Goal: Transaction & Acquisition: Book appointment/travel/reservation

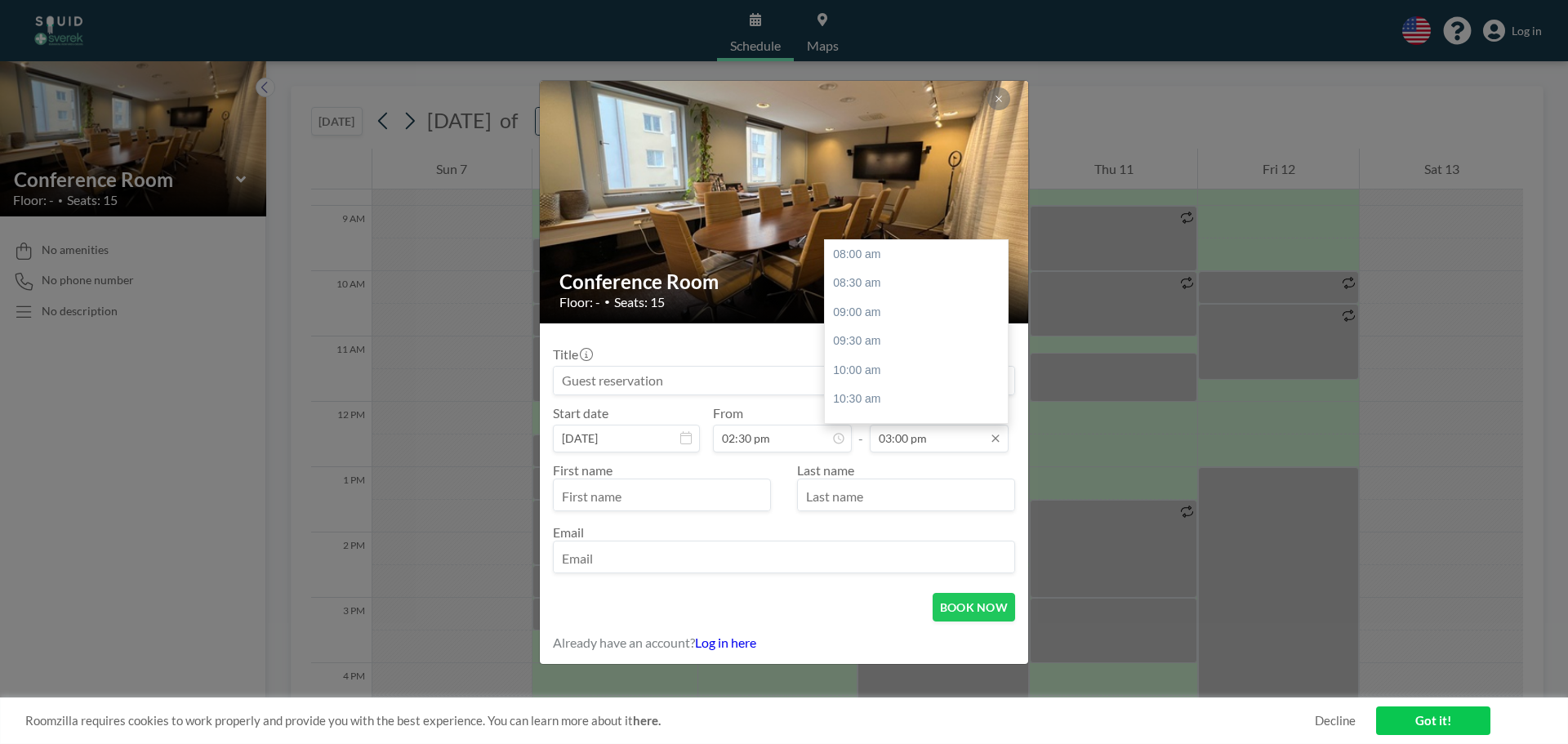
scroll to position [407, 0]
click at [905, 437] on input "03:00 pm" at bounding box center [939, 438] width 138 height 28
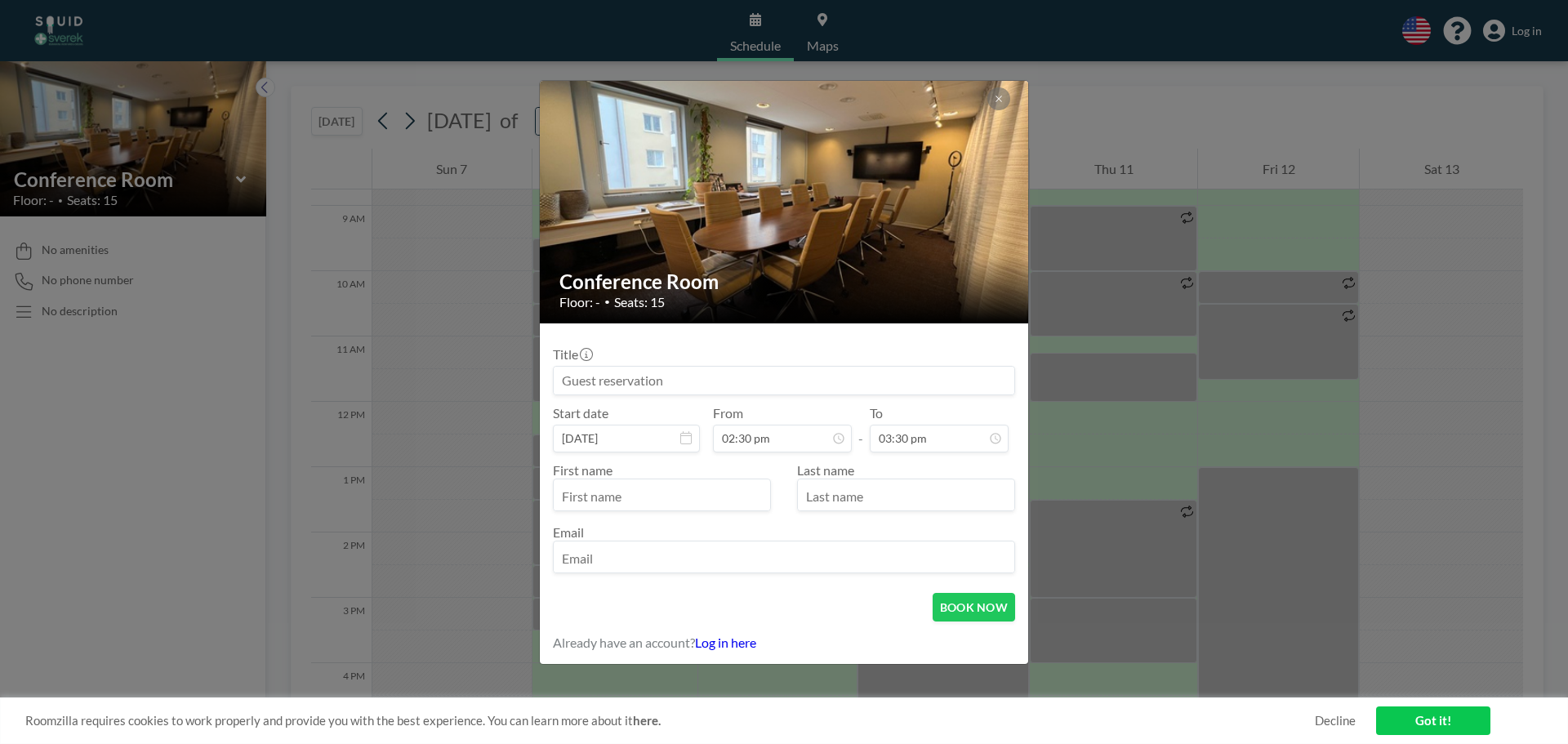
type input "03:30 pm"
click at [975, 607] on button "BOOK NOW" at bounding box center [973, 606] width 82 height 29
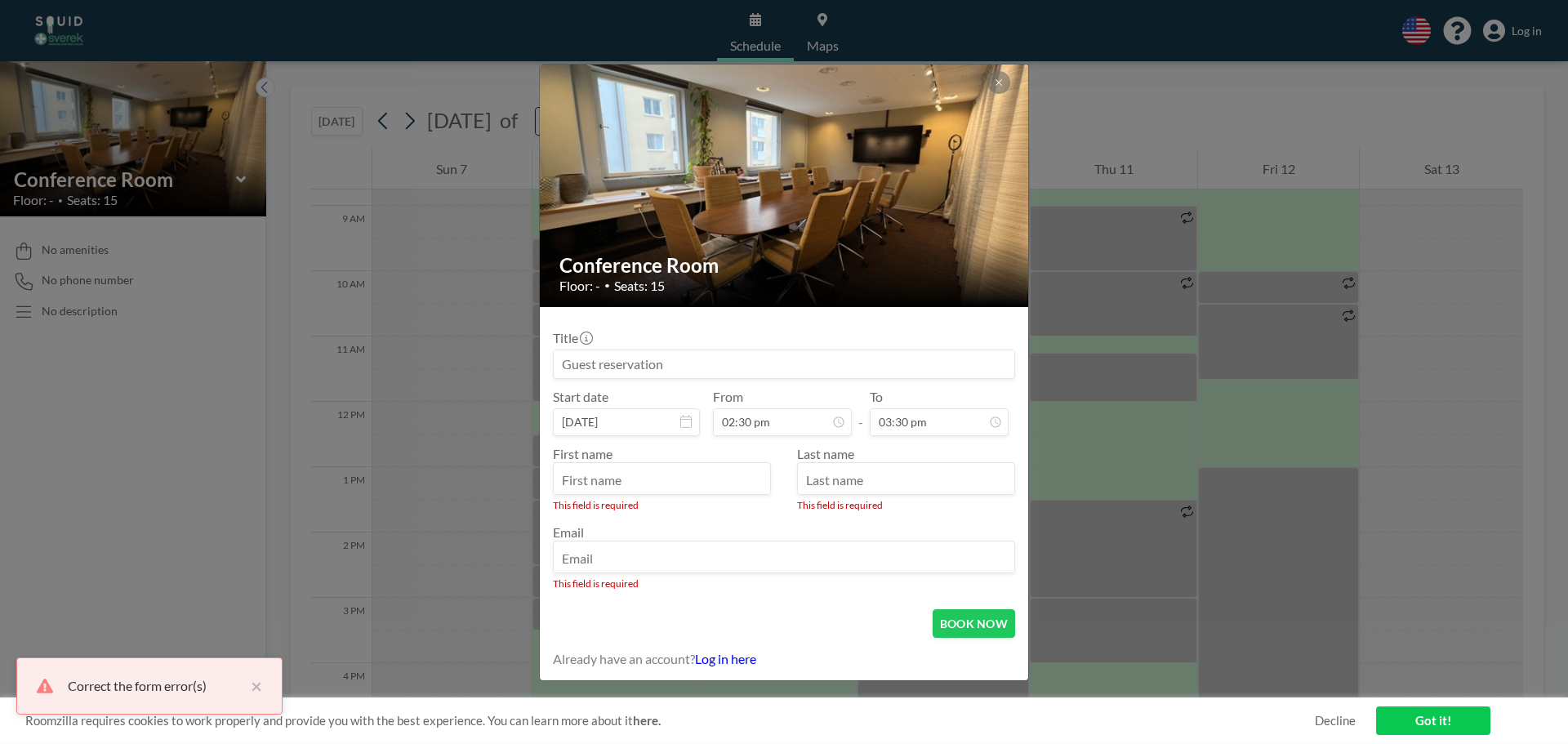
click at [676, 483] on input "text" at bounding box center [662, 480] width 217 height 28
type input "[PERSON_NAME]"
type input "Eklundh"
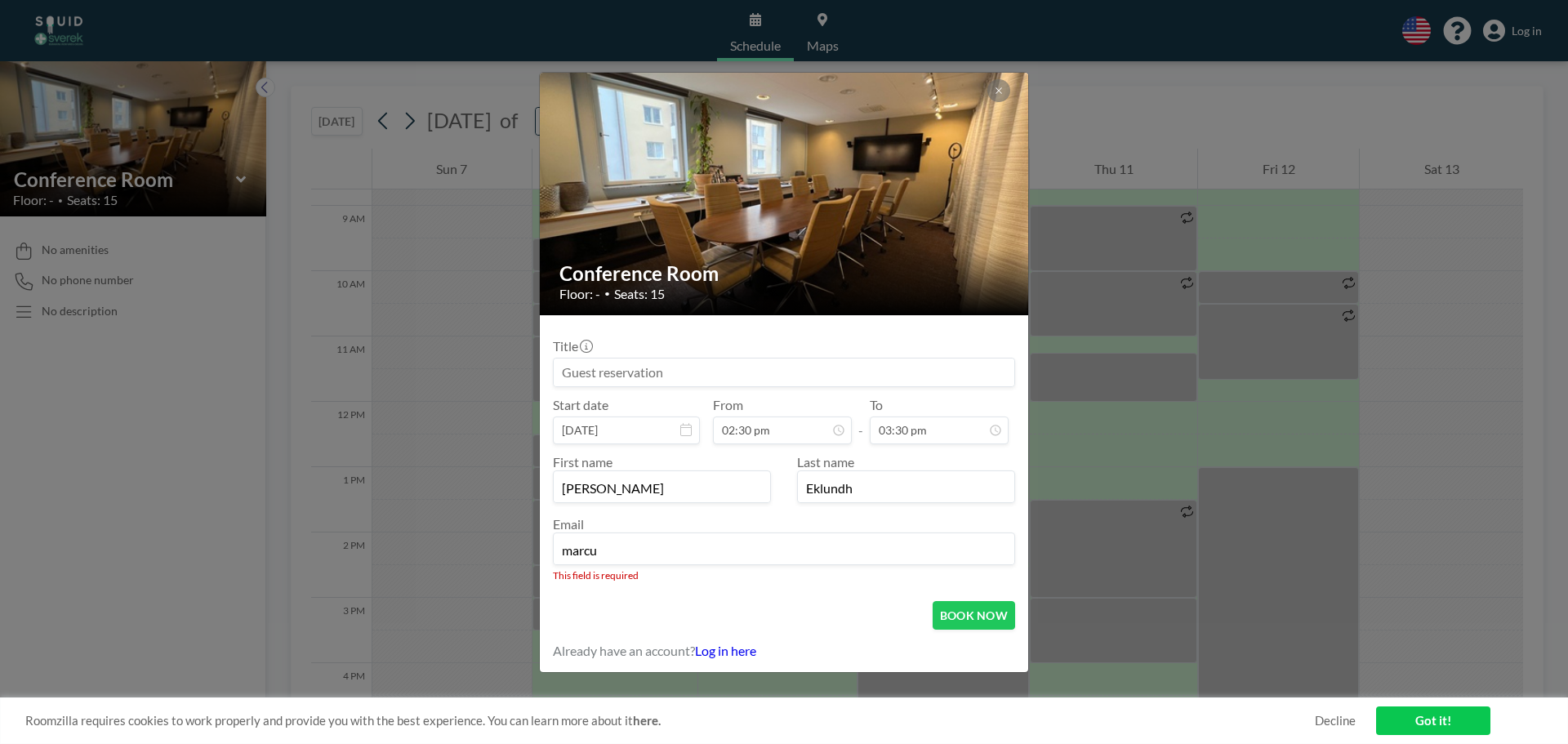
type input "[PERSON_NAME][EMAIL_ADDRESS][DOMAIN_NAME]"
click at [629, 368] on input at bounding box center [784, 372] width 461 height 28
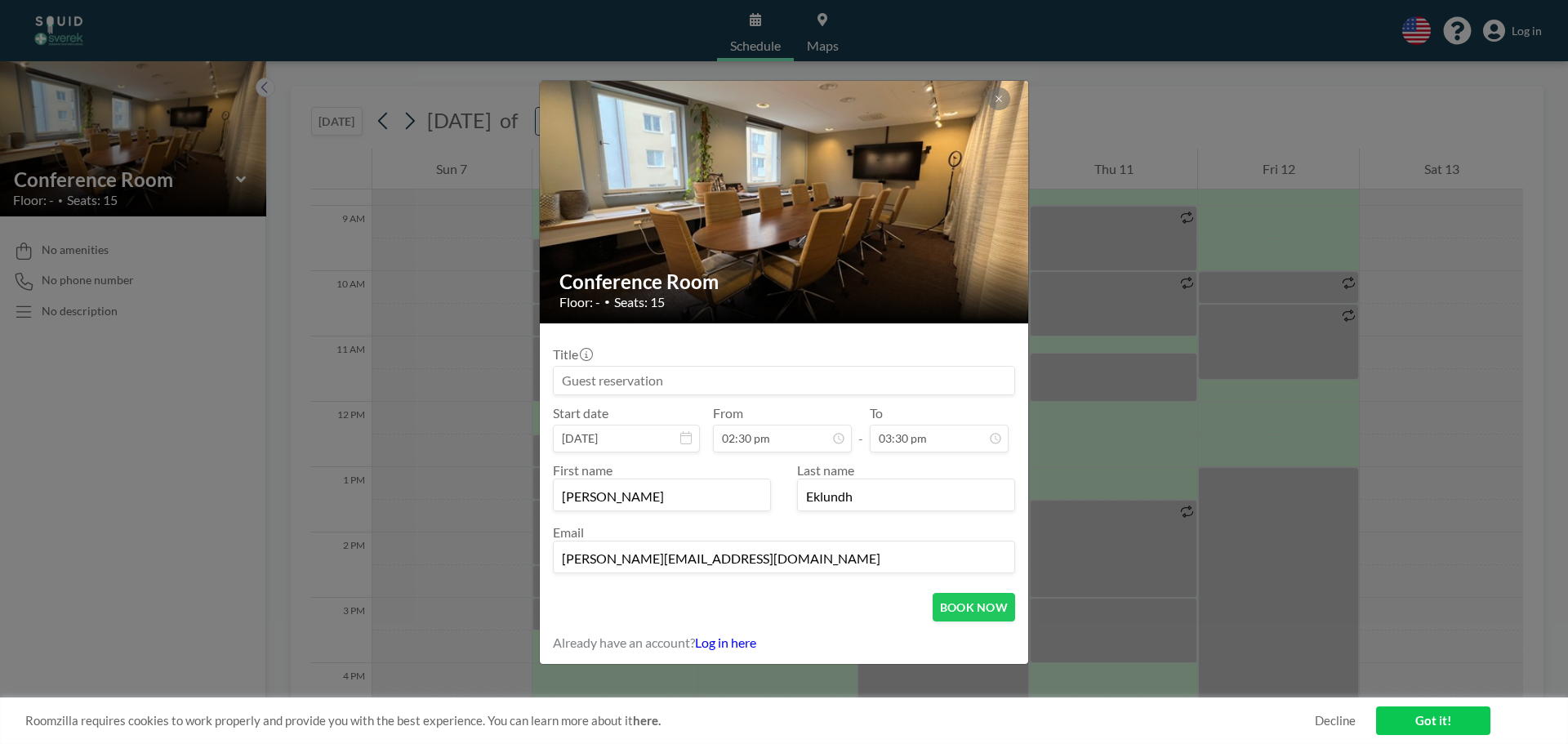
scroll to position [378, 0]
click at [965, 597] on button "BOOK NOW" at bounding box center [973, 606] width 82 height 29
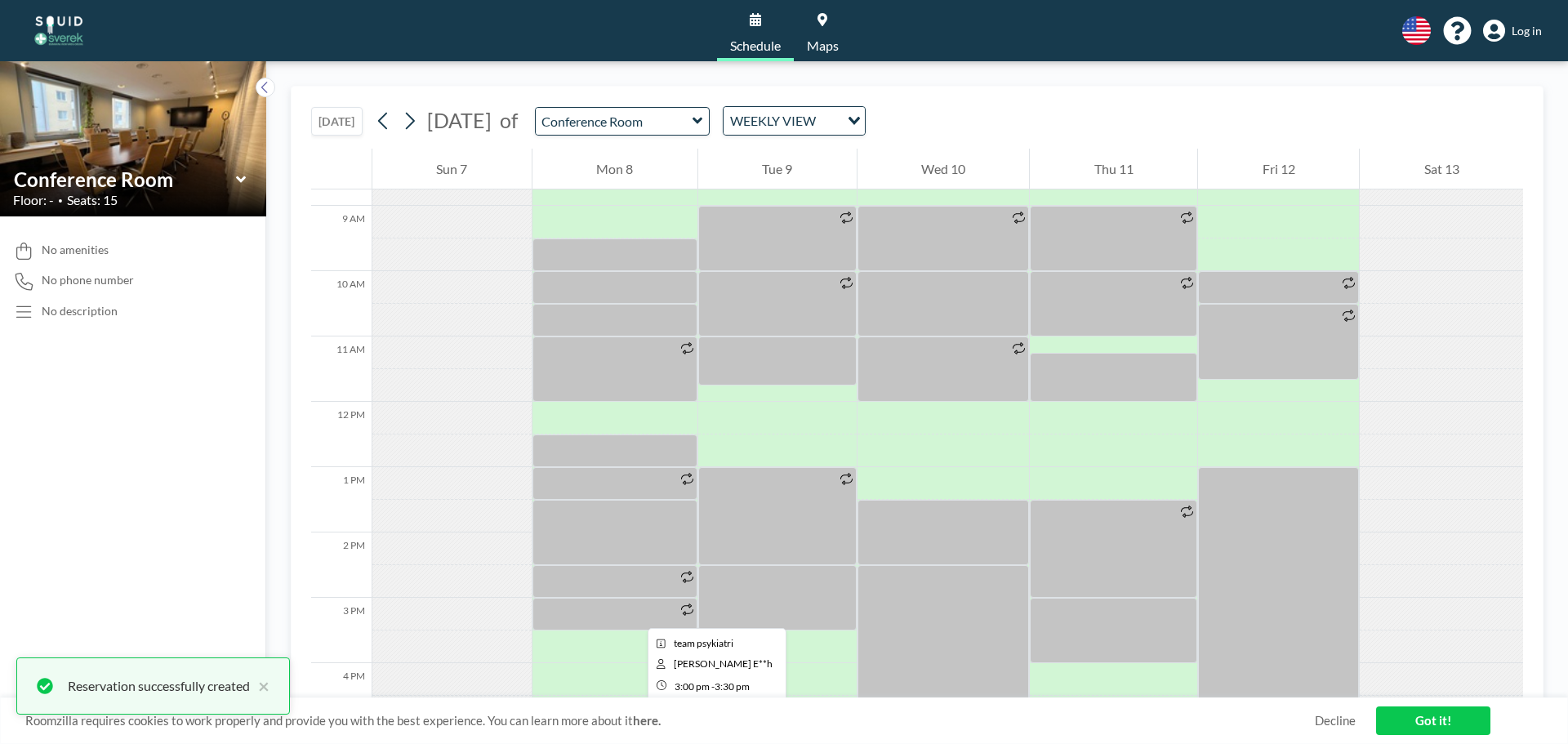
click at [634, 613] on div at bounding box center [614, 613] width 165 height 33
drag, startPoint x: 625, startPoint y: 618, endPoint x: 589, endPoint y: 618, distance: 36.0
click at [586, 619] on div at bounding box center [614, 613] width 165 height 33
click at [589, 618] on div at bounding box center [614, 613] width 165 height 33
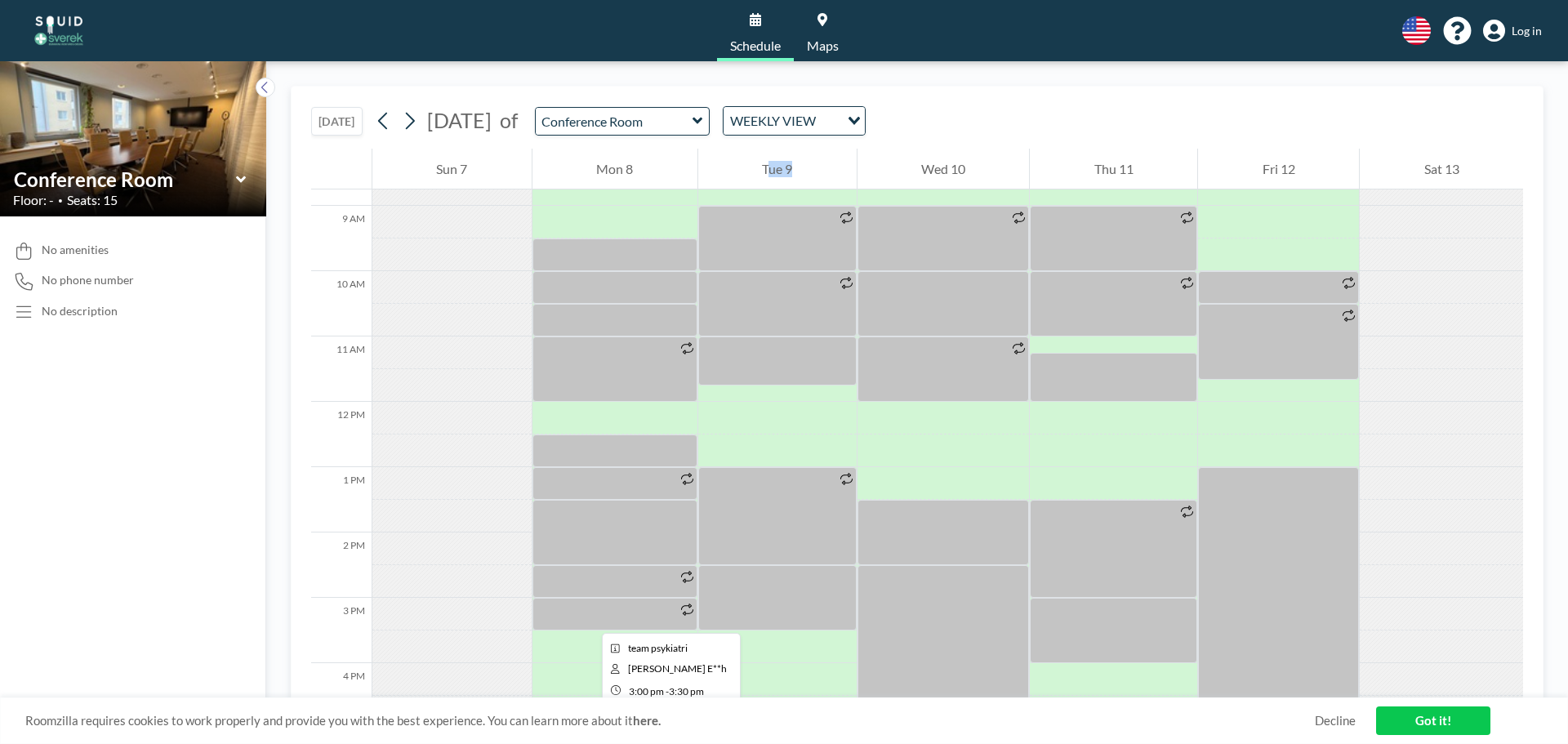
click at [589, 618] on div at bounding box center [614, 613] width 165 height 33
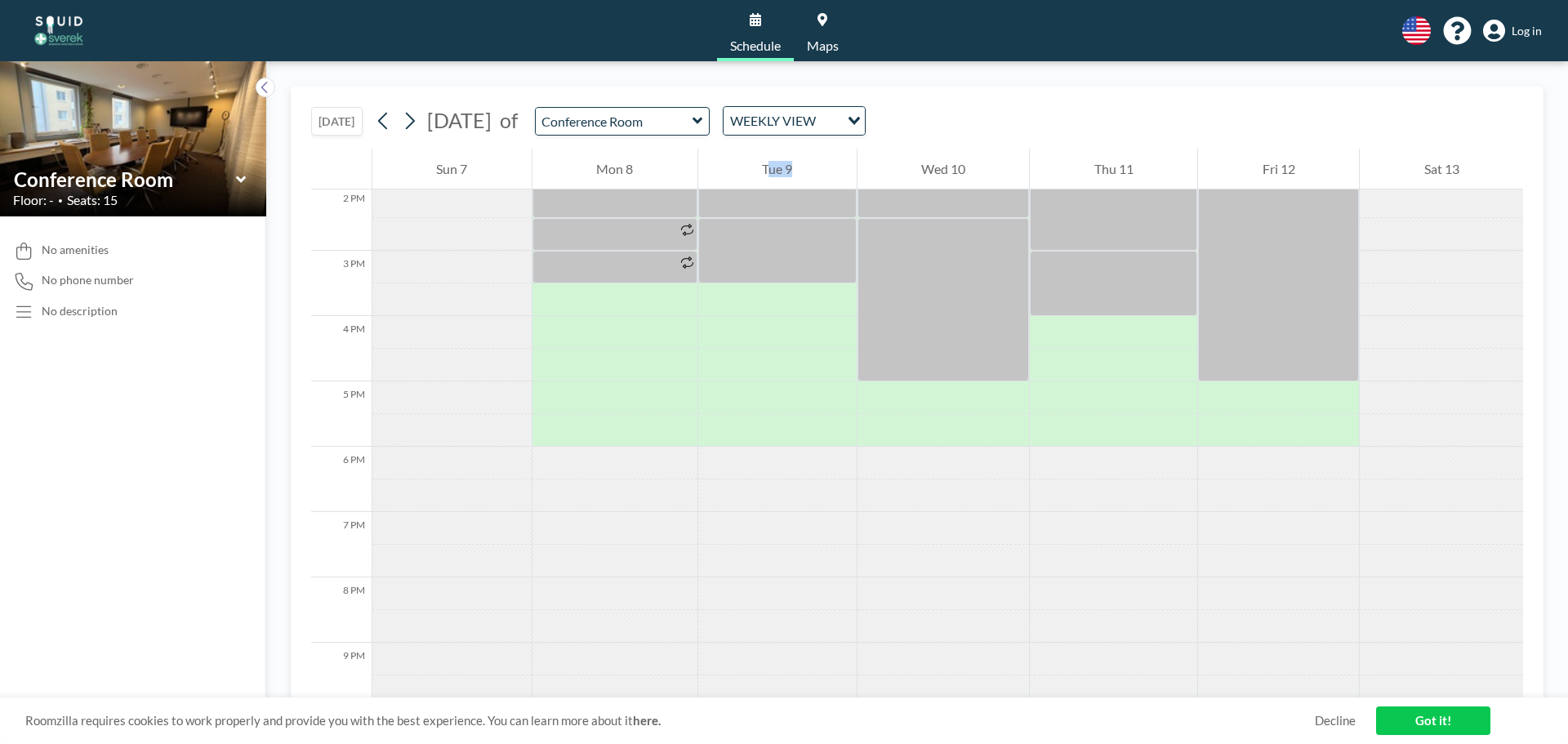
scroll to position [817, 0]
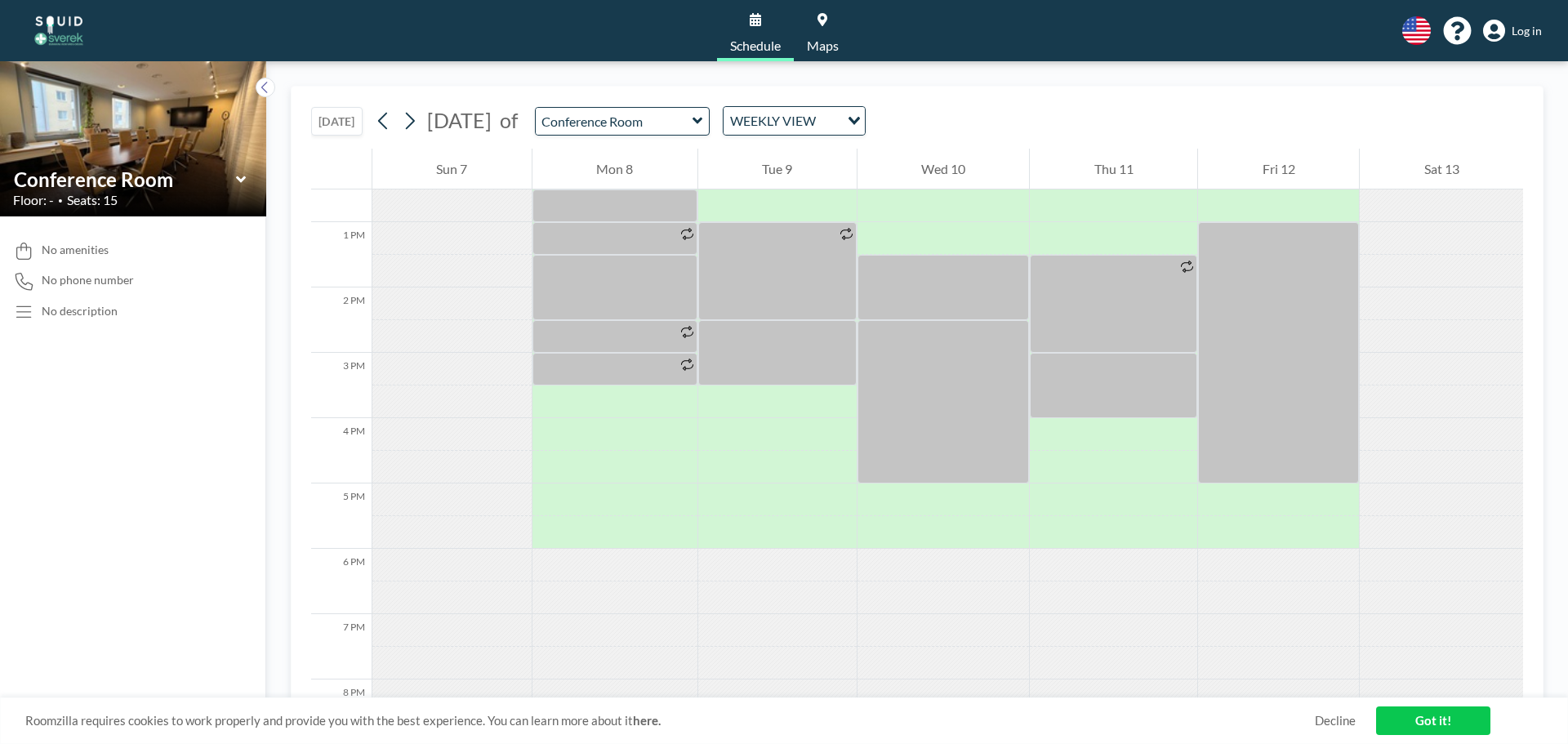
click at [1411, 728] on link "Got it!" at bounding box center [1433, 720] width 115 height 29
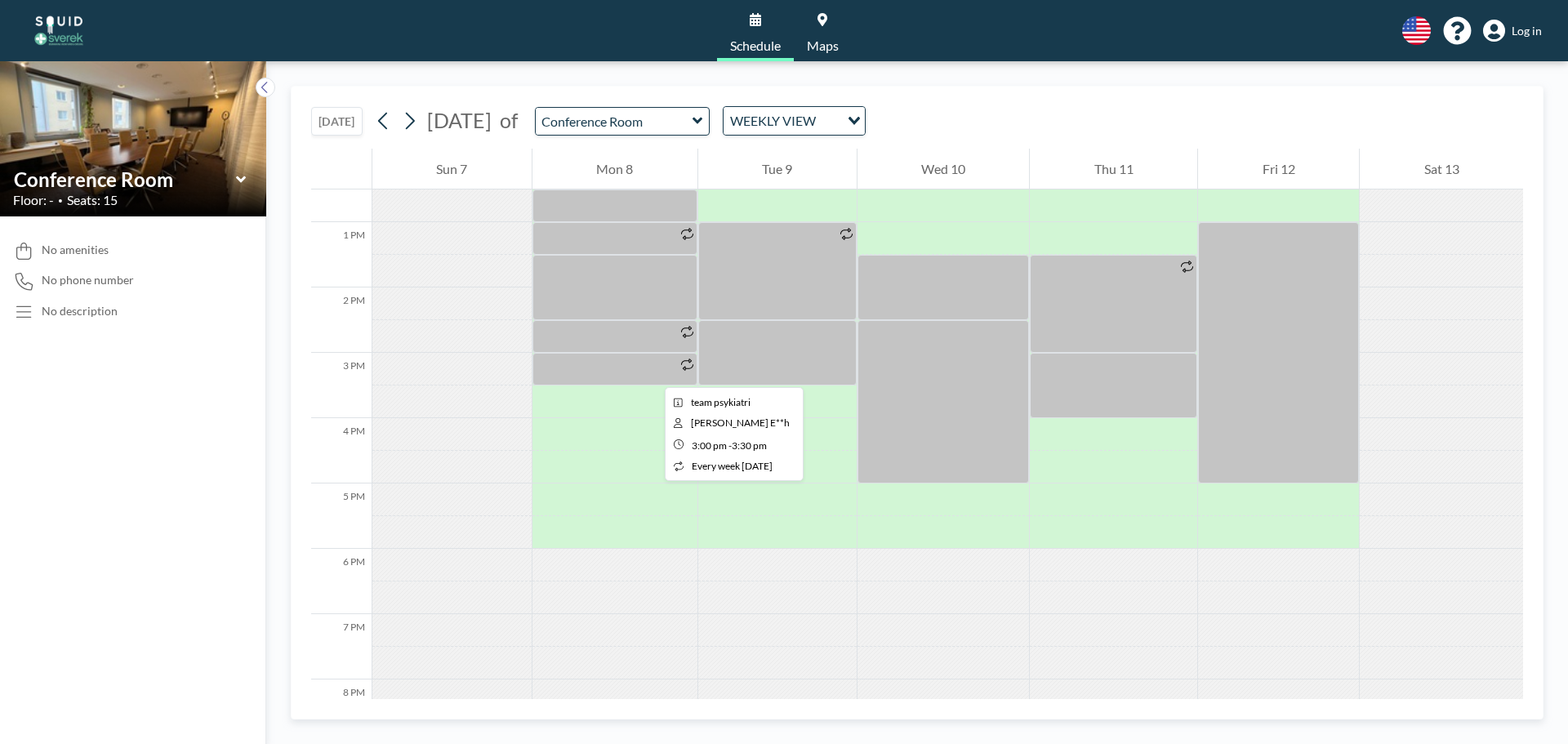
click at [652, 371] on div at bounding box center [614, 369] width 165 height 33
drag, startPoint x: 653, startPoint y: 371, endPoint x: 633, endPoint y: 369, distance: 20.1
click at [635, 369] on div at bounding box center [614, 369] width 165 height 33
click at [633, 369] on div at bounding box center [614, 369] width 165 height 33
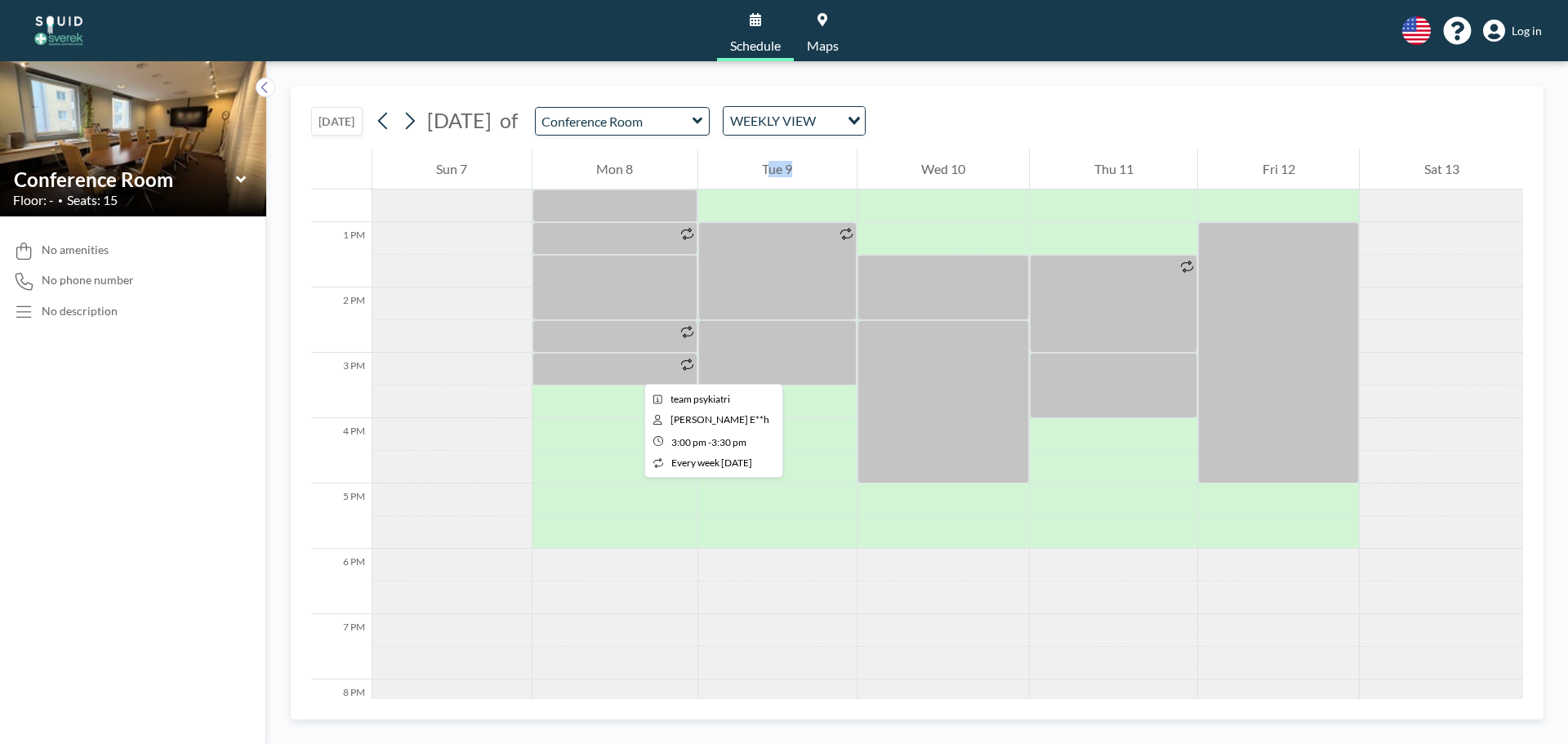
click at [631, 369] on div at bounding box center [614, 369] width 165 height 33
click at [613, 369] on div at bounding box center [614, 369] width 165 height 33
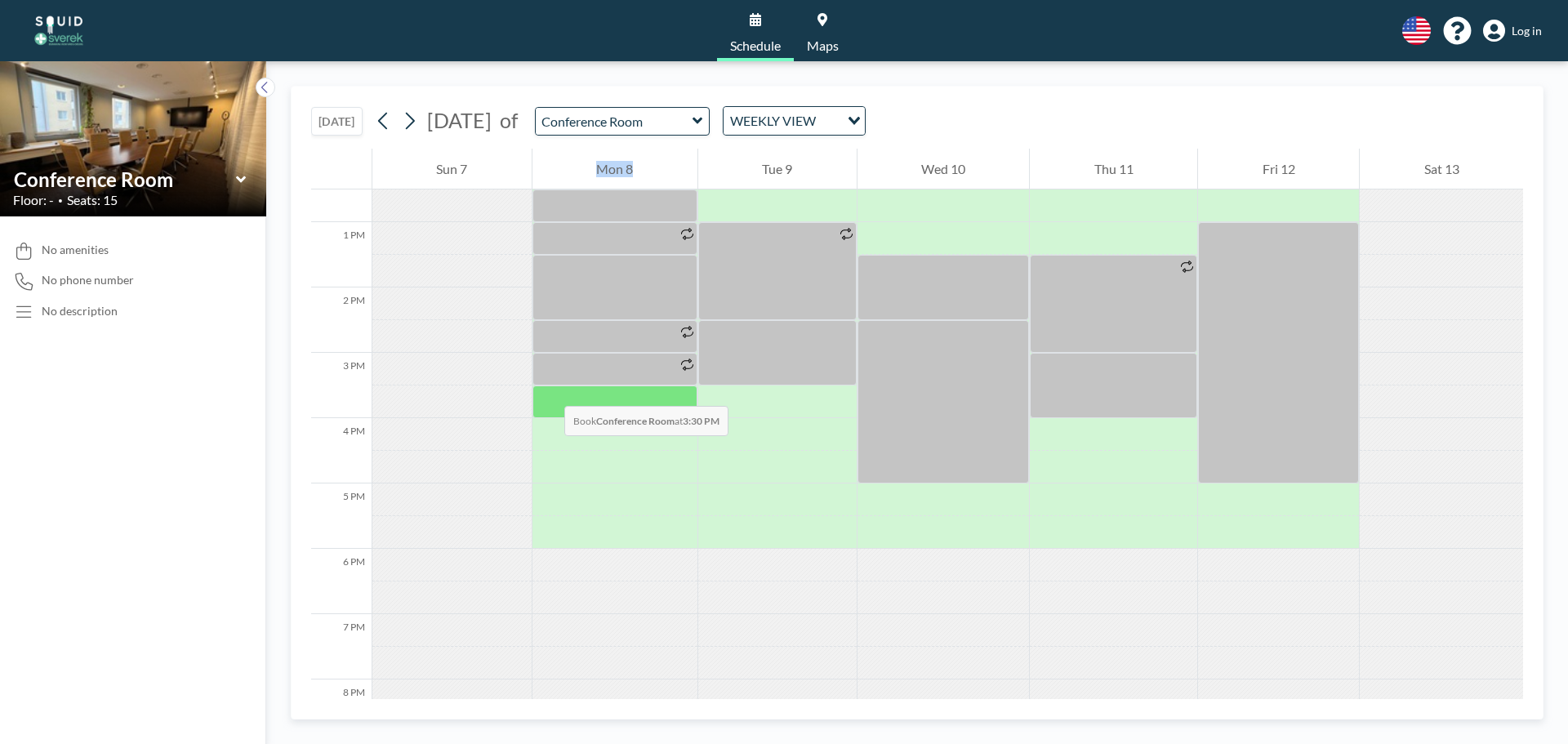
drag, startPoint x: 495, startPoint y: 374, endPoint x: 562, endPoint y: 390, distance: 68.9
click at [562, 390] on div "12 AM 1 AM 2 AM 3 AM 4 AM 5 AM 6 AM 7 AM 8 AM 9 AM 10 AM 11 AM 12 PM 1 PM 2 PM …" at bounding box center [917, 137] width 1212 height 1609
click at [572, 389] on div at bounding box center [614, 402] width 165 height 33
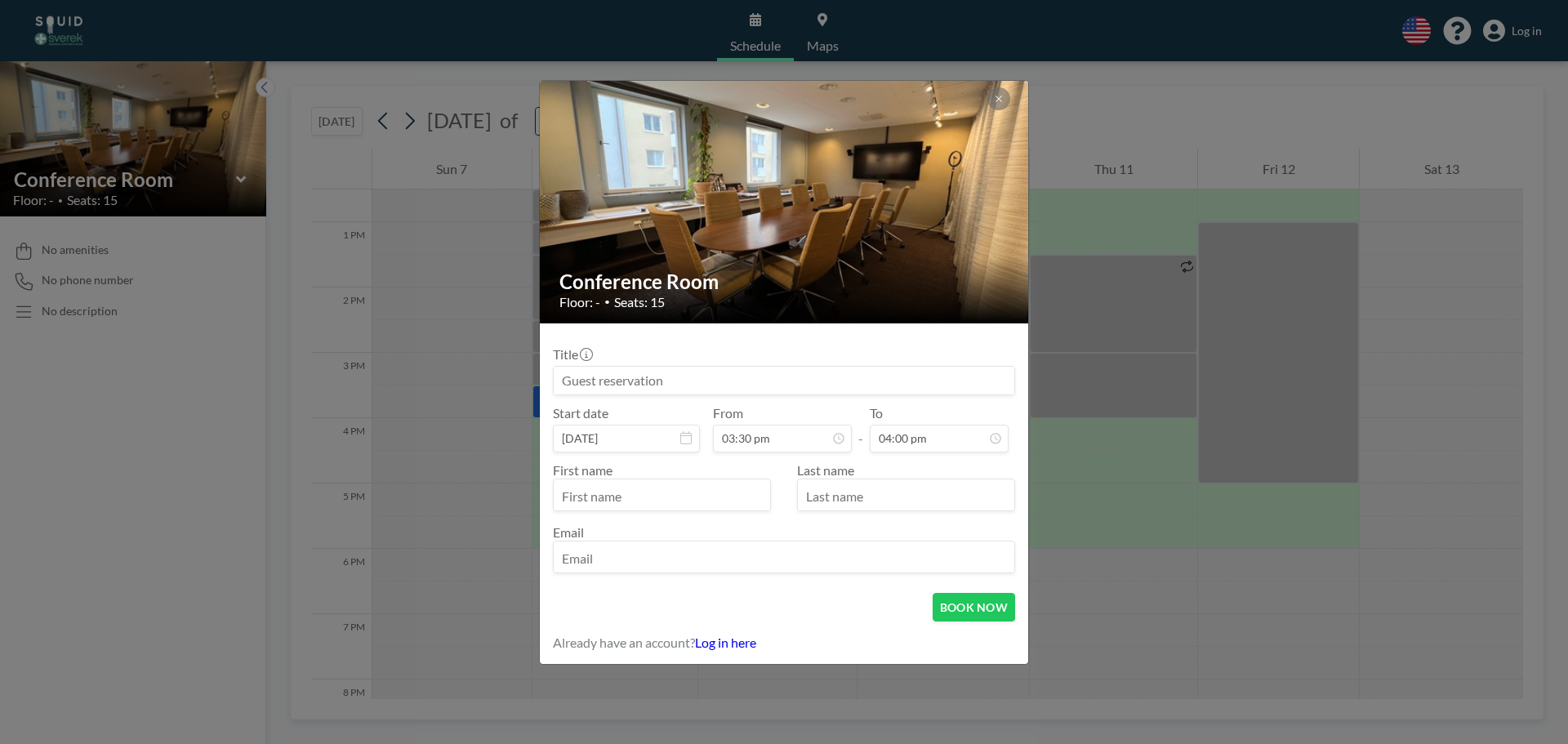
click at [572, 389] on input at bounding box center [784, 381] width 461 height 28
click at [492, 422] on div "Conference Room Floor: - • Seats: 15 Title Start date [DATE] From 03:30 pm - To…" at bounding box center [784, 372] width 1568 height 744
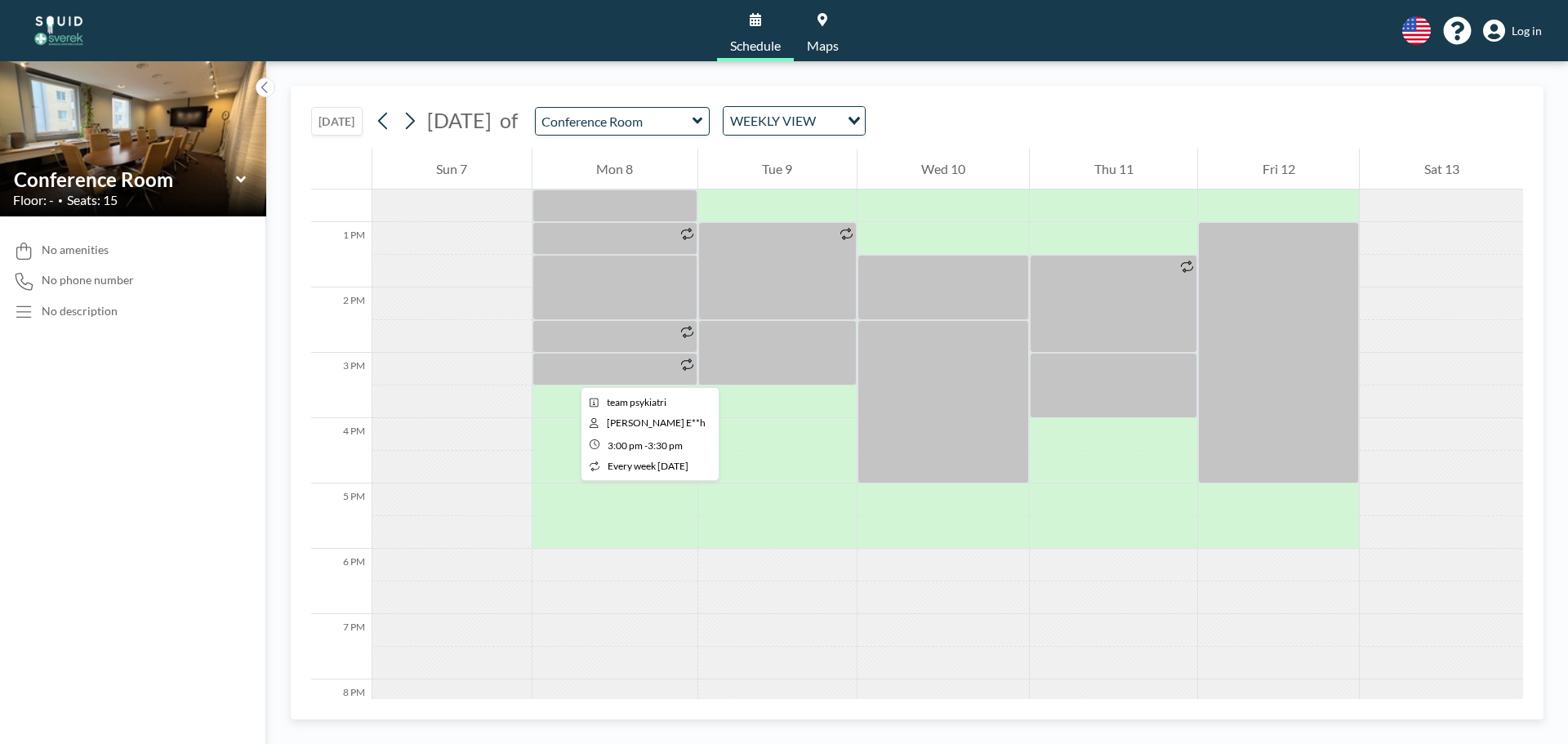
click at [569, 369] on div at bounding box center [614, 369] width 165 height 33
click at [569, 368] on div at bounding box center [614, 369] width 165 height 33
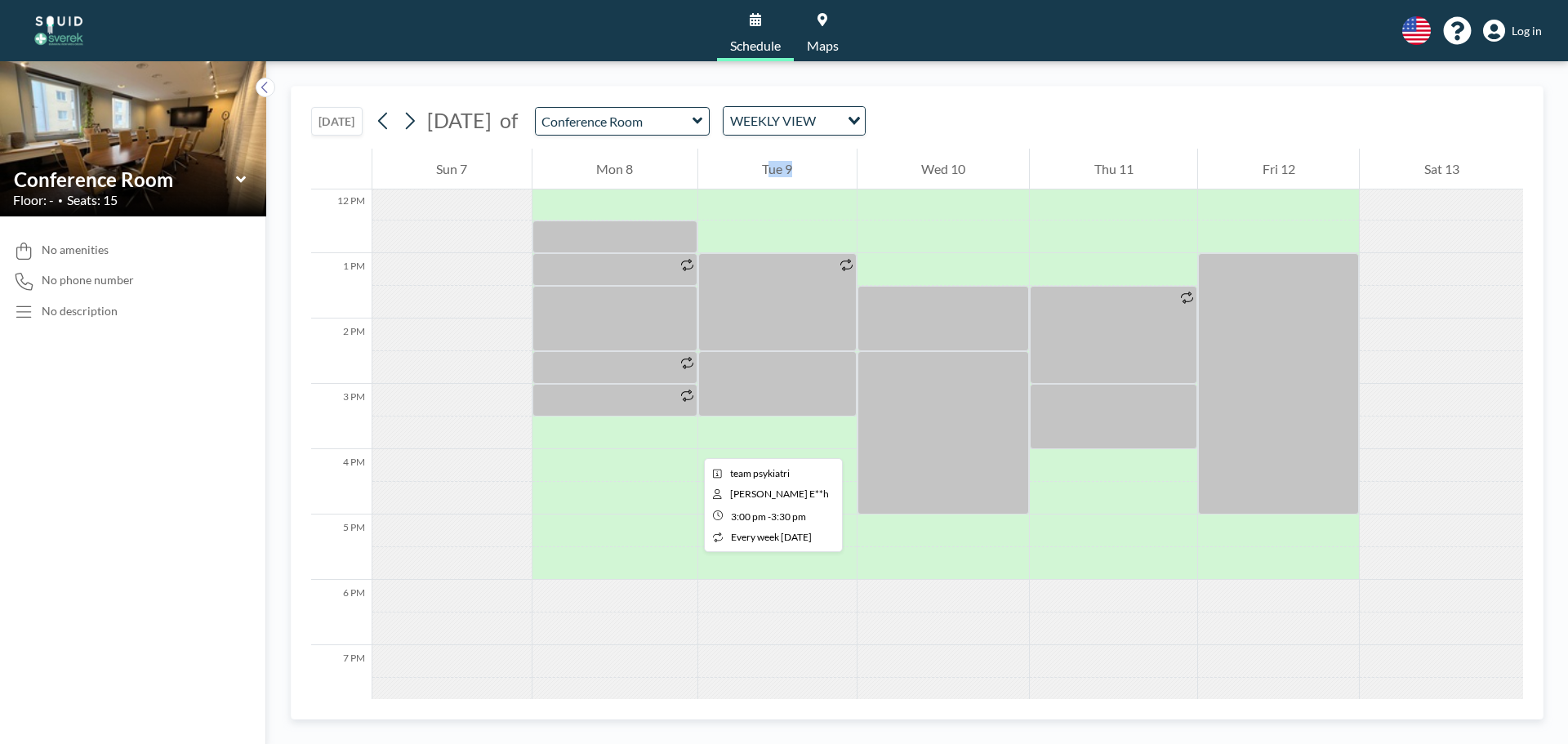
scroll to position [572, 0]
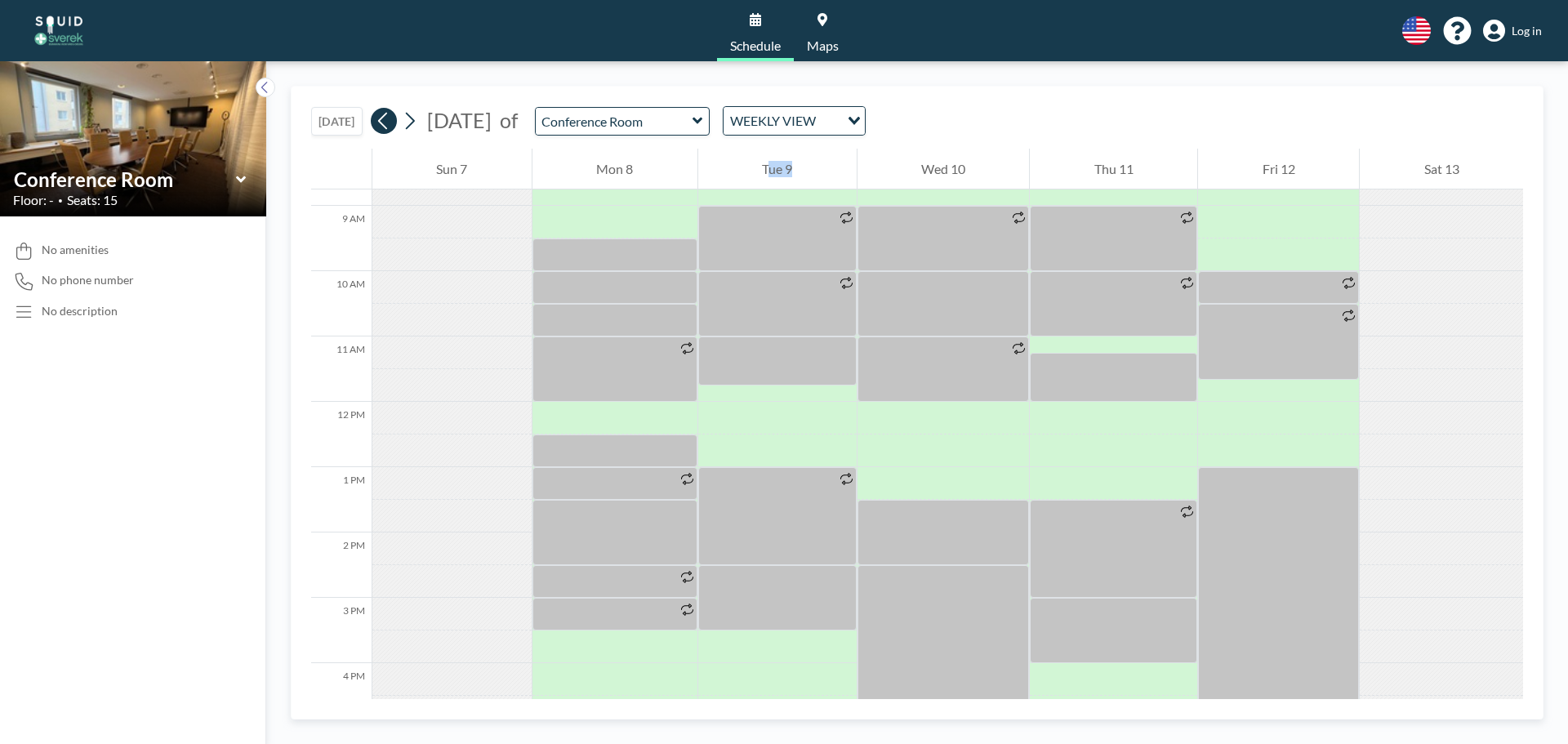
click at [382, 129] on icon at bounding box center [384, 121] width 16 height 25
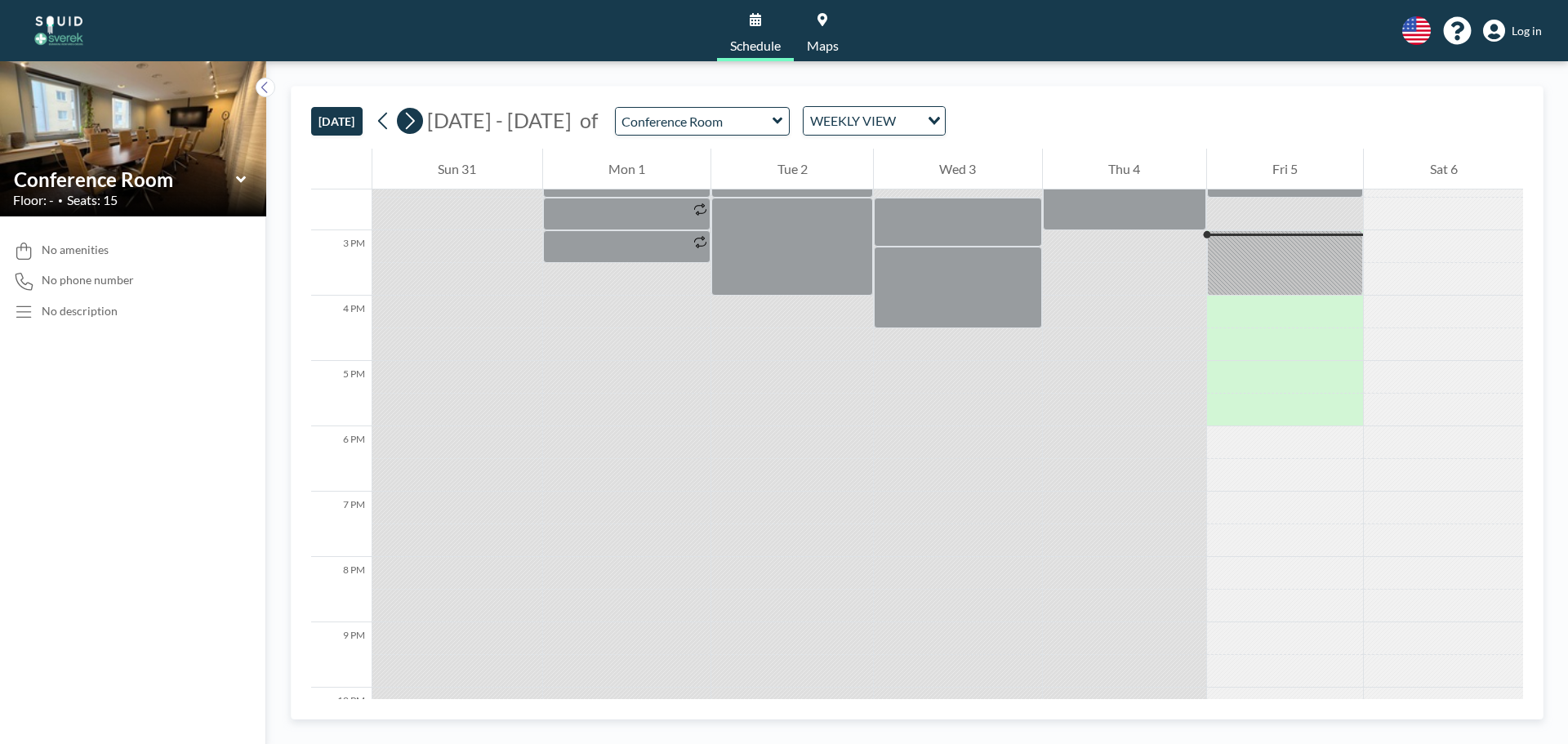
scroll to position [948, 0]
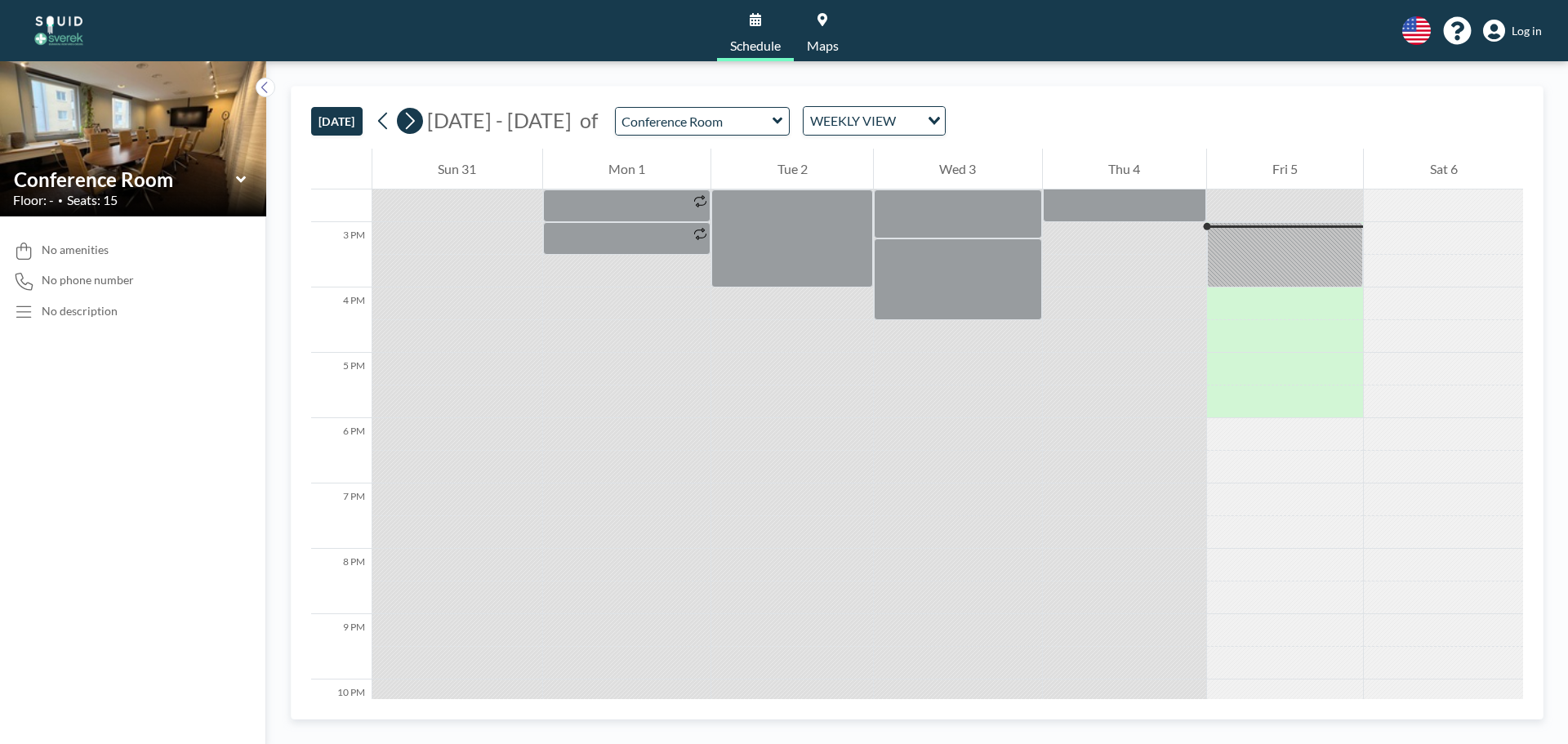
click at [414, 128] on icon at bounding box center [410, 121] width 16 height 25
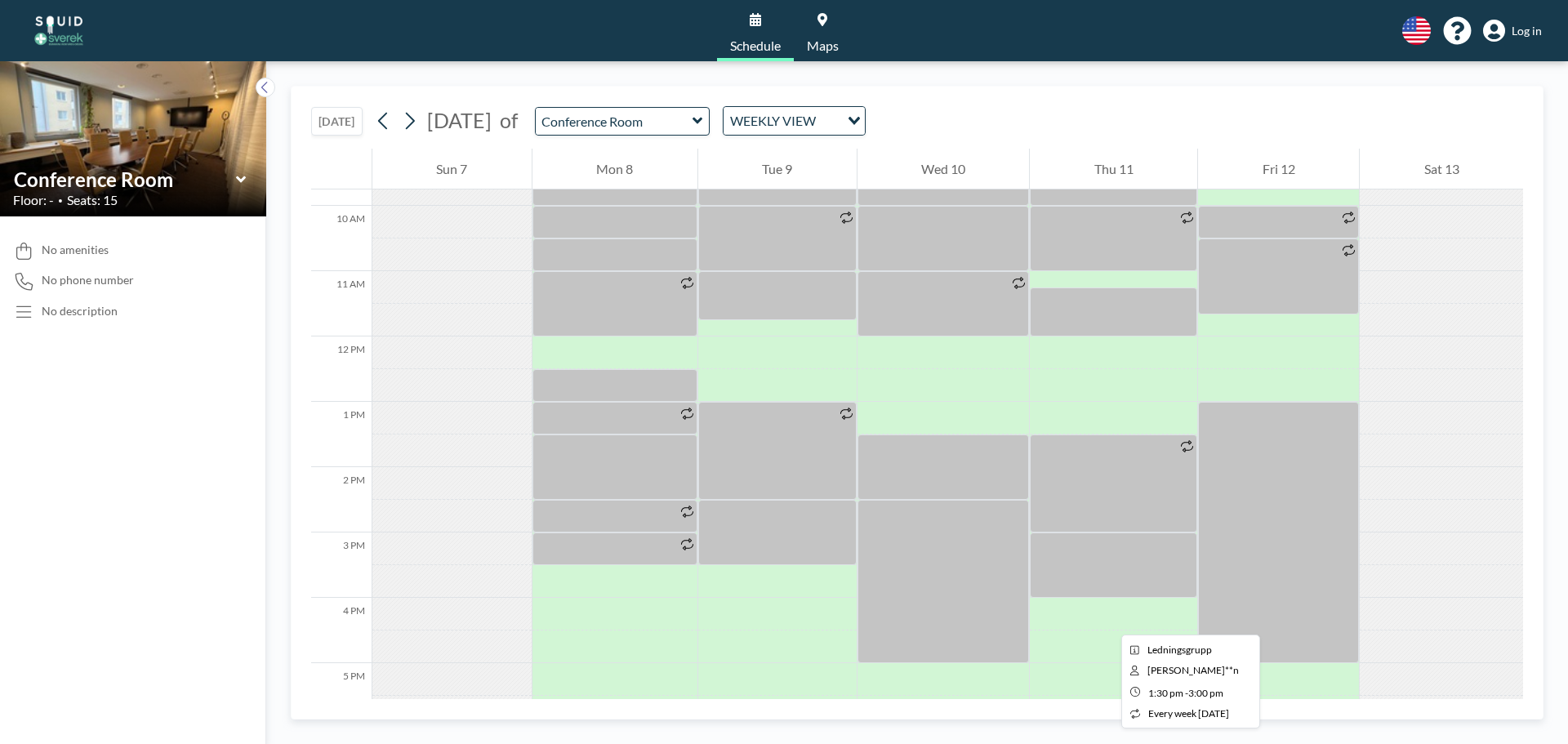
scroll to position [817, 0]
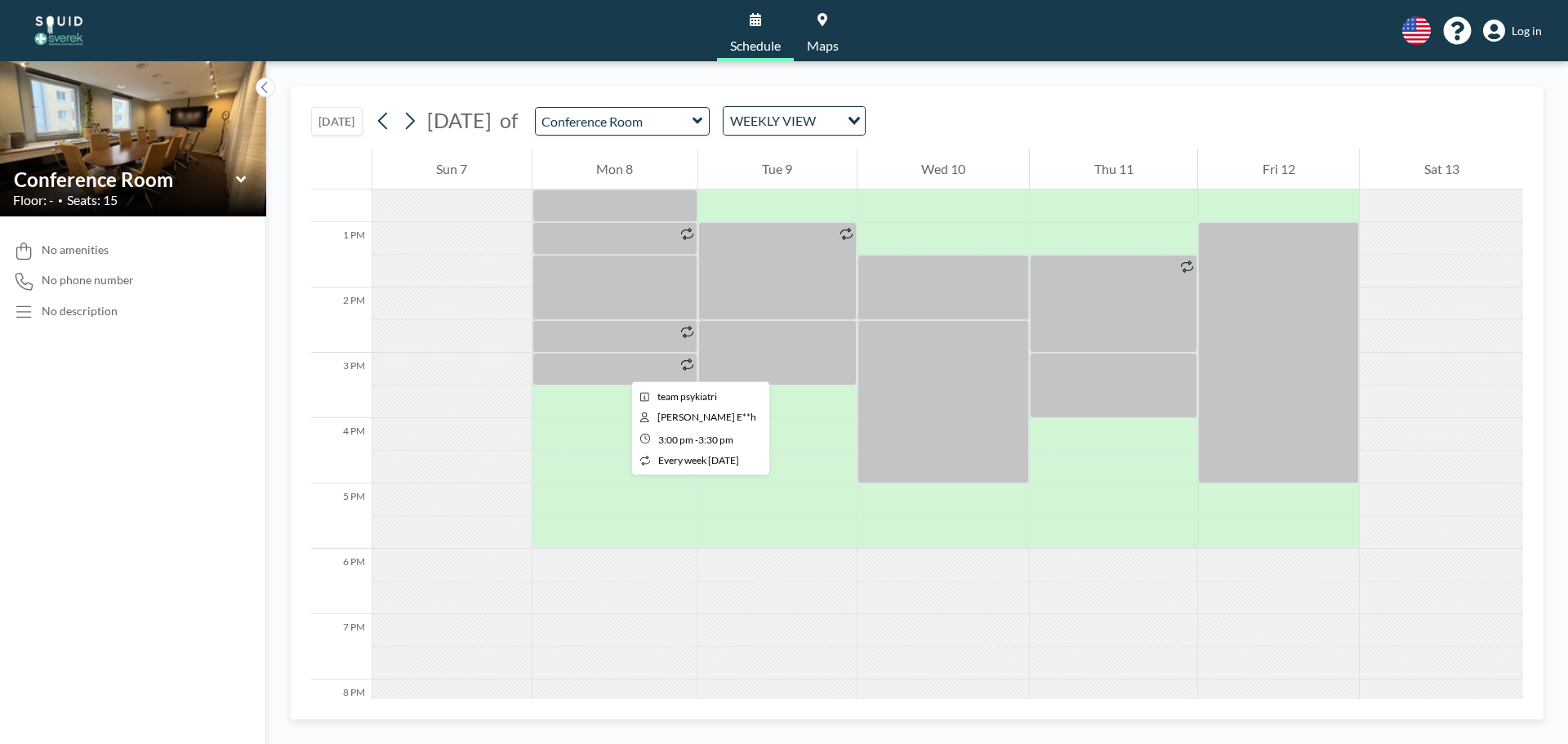
drag, startPoint x: 688, startPoint y: 370, endPoint x: 591, endPoint y: 365, distance: 97.1
click at [591, 365] on div at bounding box center [614, 369] width 165 height 33
click at [587, 365] on div at bounding box center [614, 369] width 165 height 33
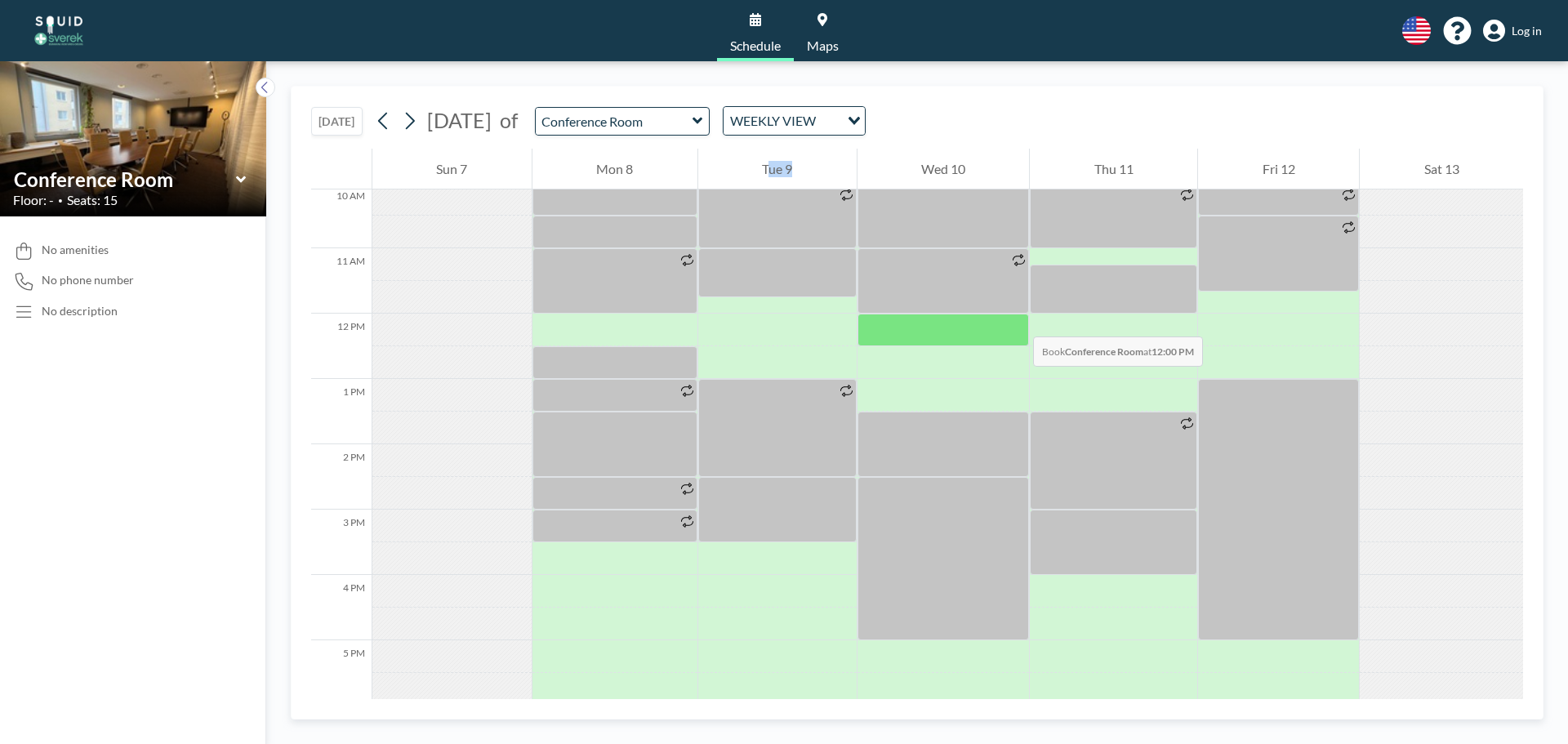
scroll to position [653, 0]
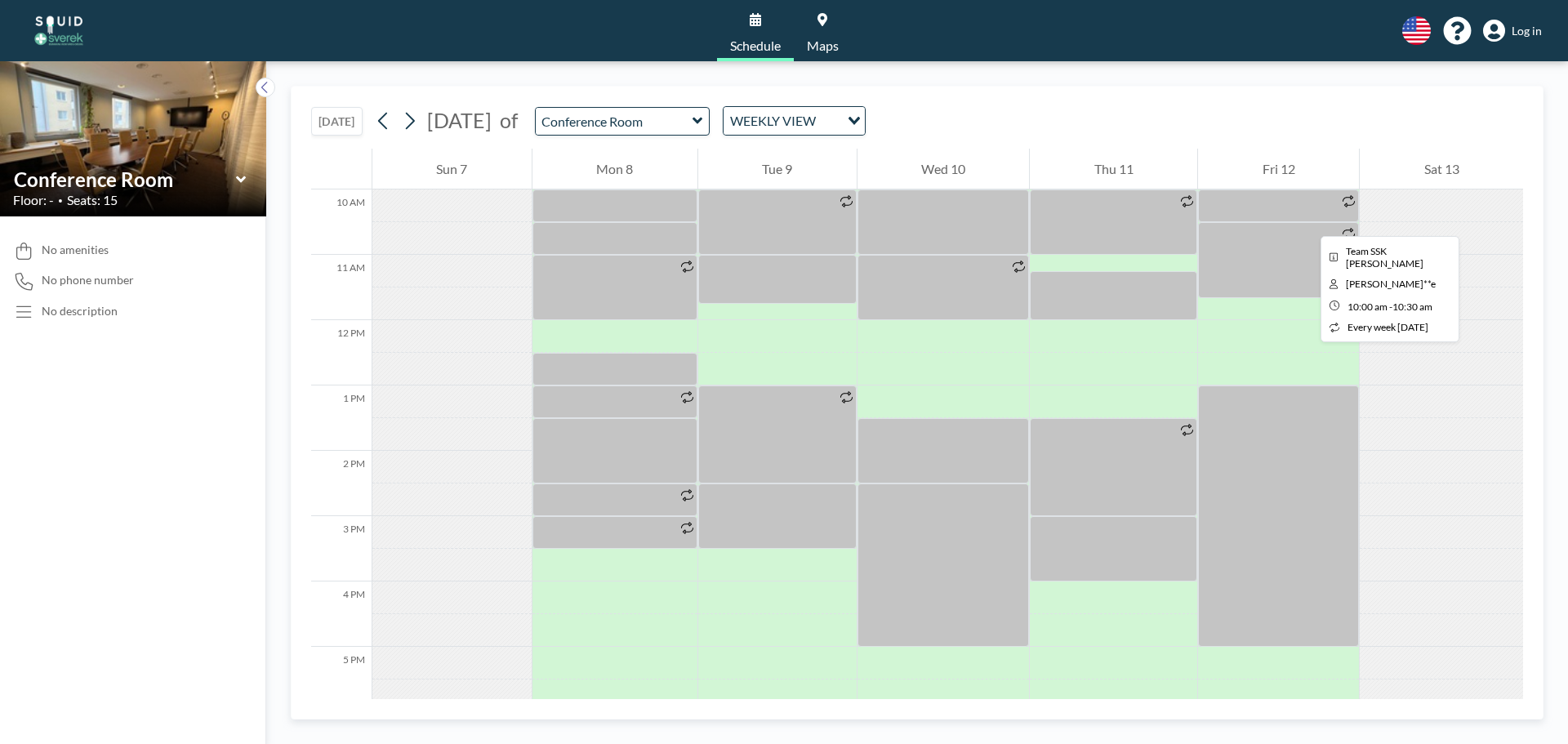
drag, startPoint x: 575, startPoint y: 443, endPoint x: 1308, endPoint y: 222, distance: 765.6
click at [1308, 222] on div at bounding box center [1278, 206] width 161 height 33
